Goal: Navigation & Orientation: Go to known website

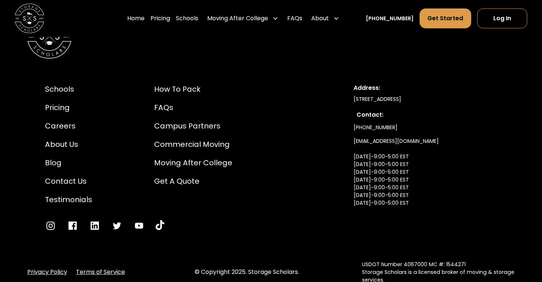
scroll to position [2791, 0]
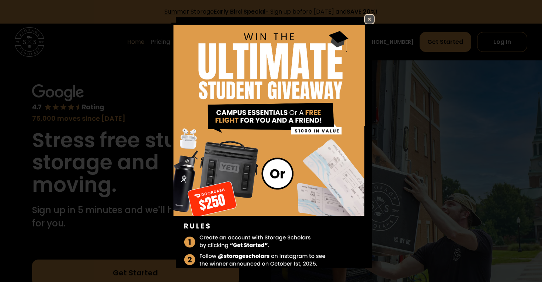
click at [369, 17] on img at bounding box center [369, 19] width 9 height 9
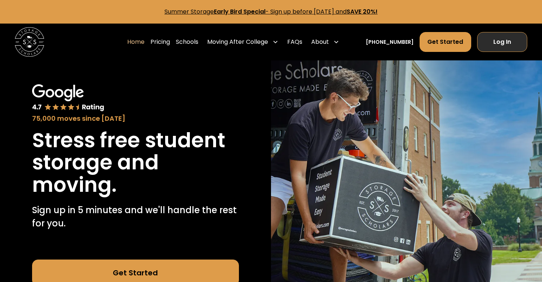
click at [504, 44] on link "Log In" at bounding box center [502, 42] width 50 height 20
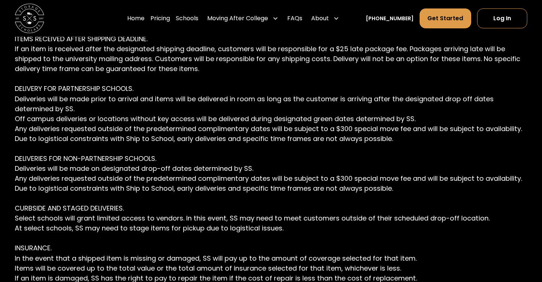
scroll to position [2286, 0]
